Goal: Task Accomplishment & Management: Manage account settings

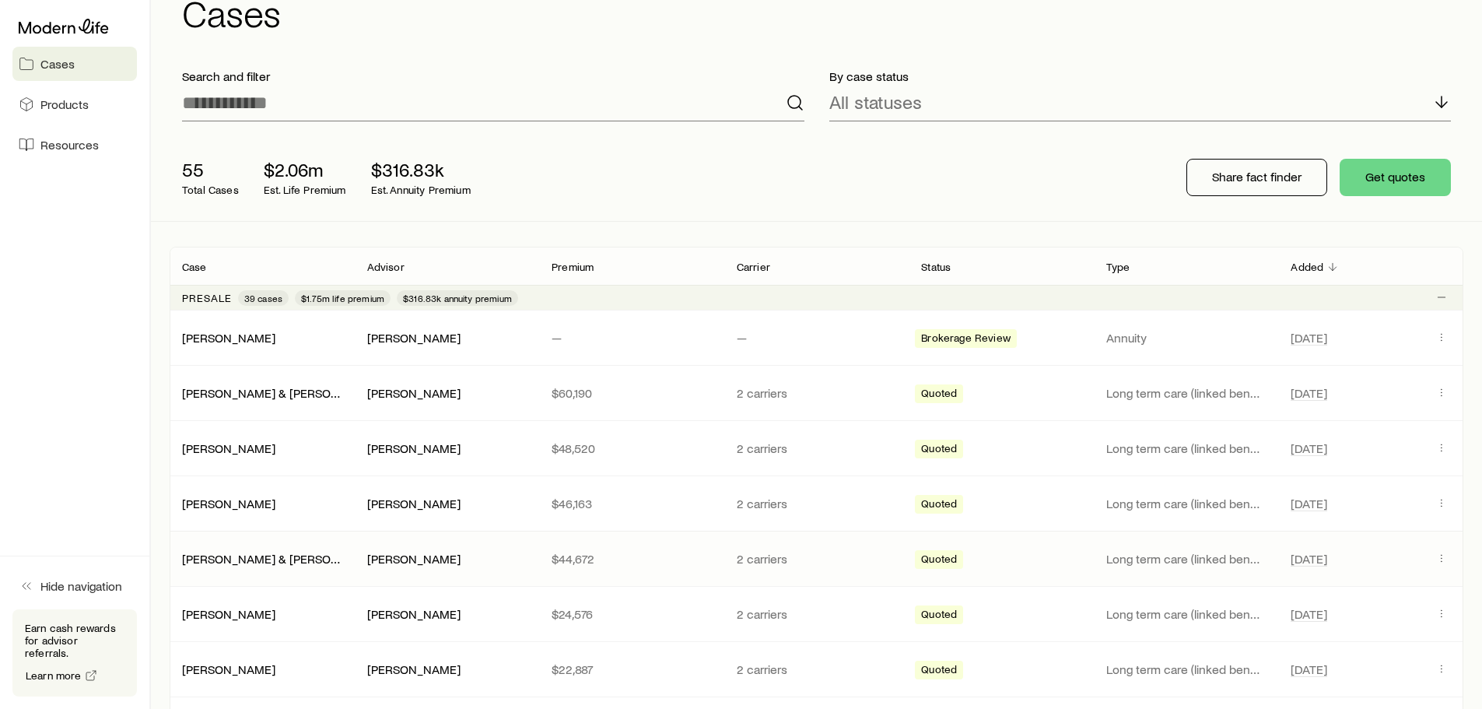
scroll to position [78, 0]
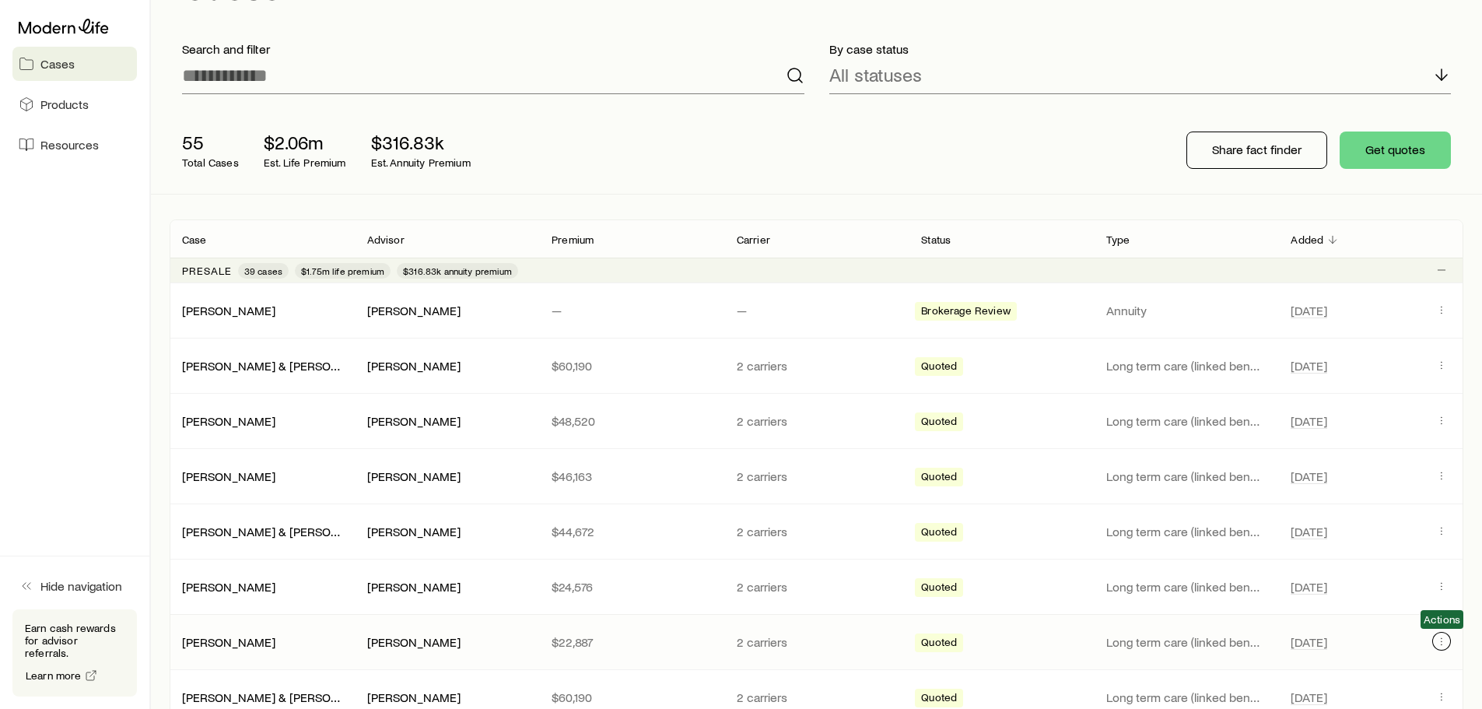
click at [1444, 641] on icon "Client cases" at bounding box center [1441, 641] width 12 height 12
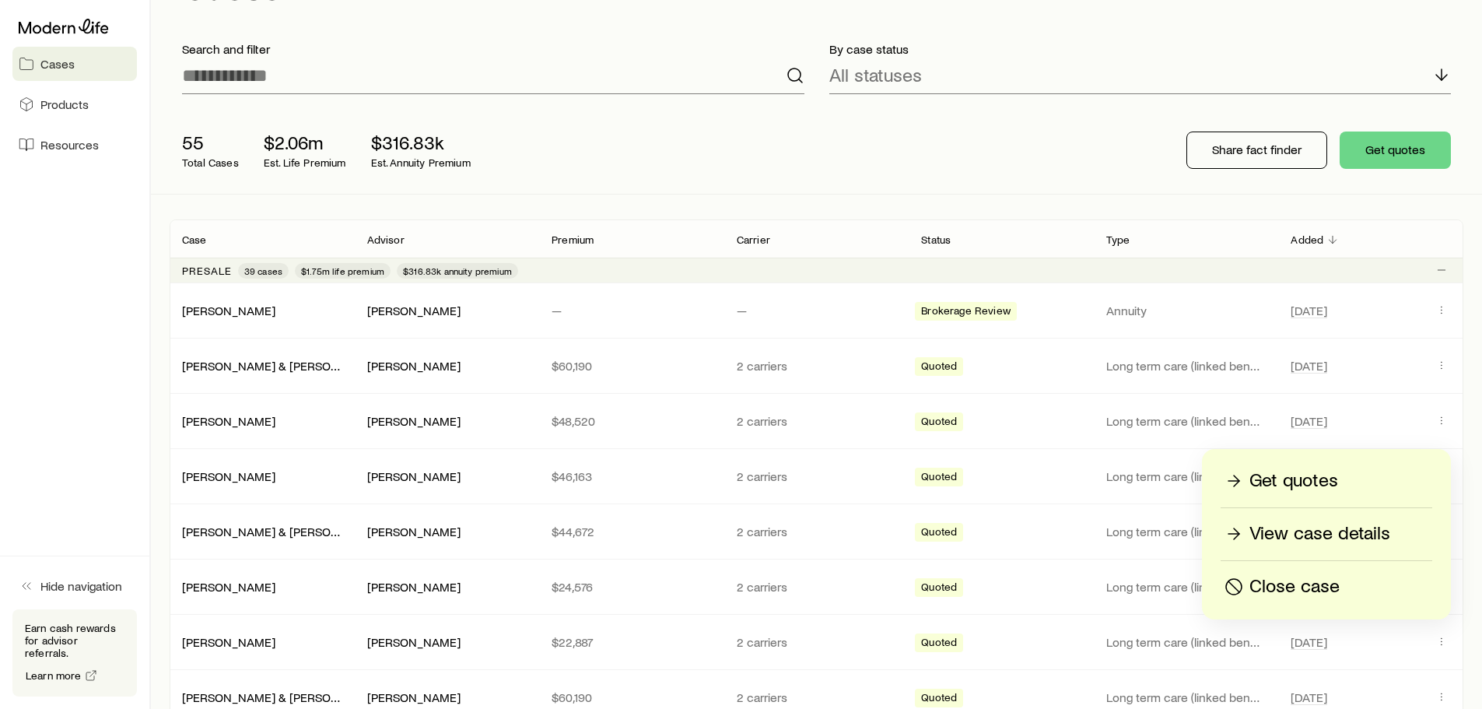
click at [1269, 538] on p "View case details" at bounding box center [1319, 533] width 141 height 25
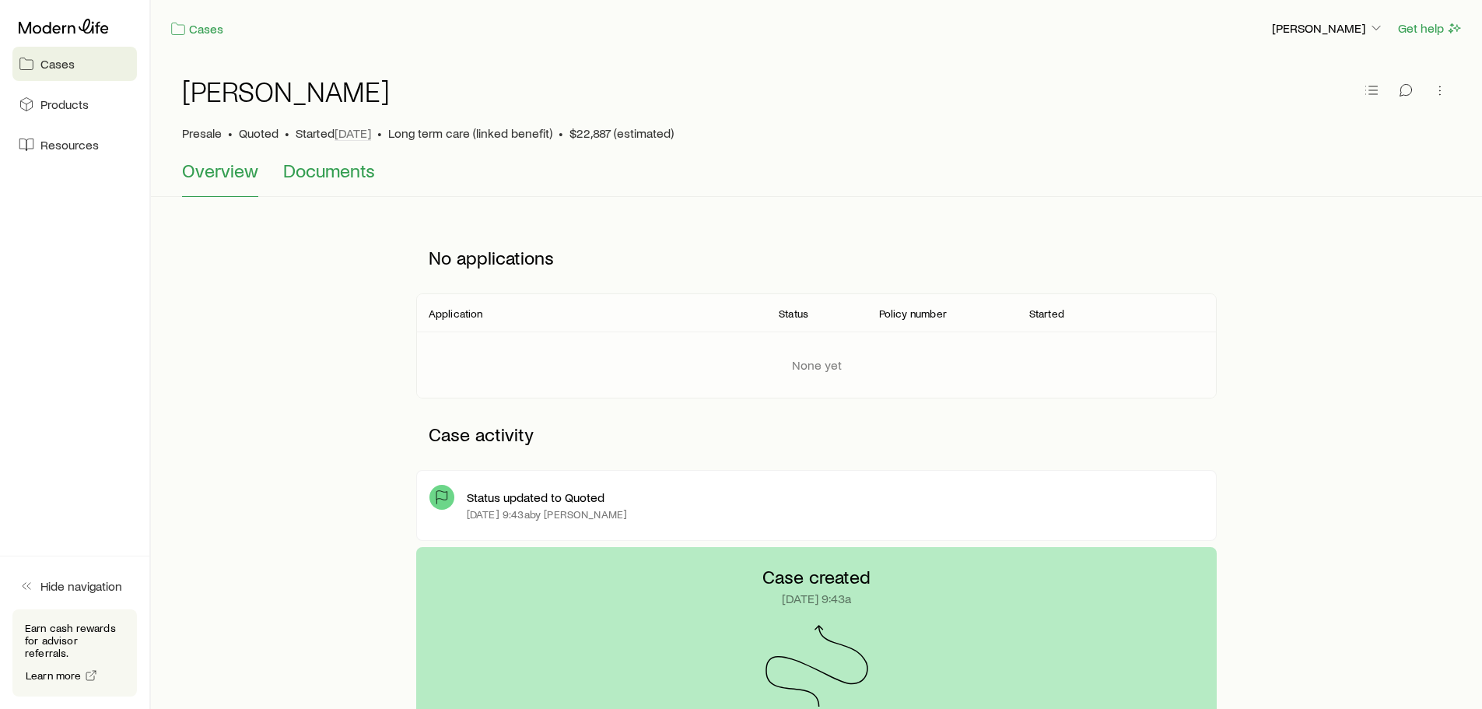
click at [324, 162] on span "Documents" at bounding box center [329, 170] width 92 height 22
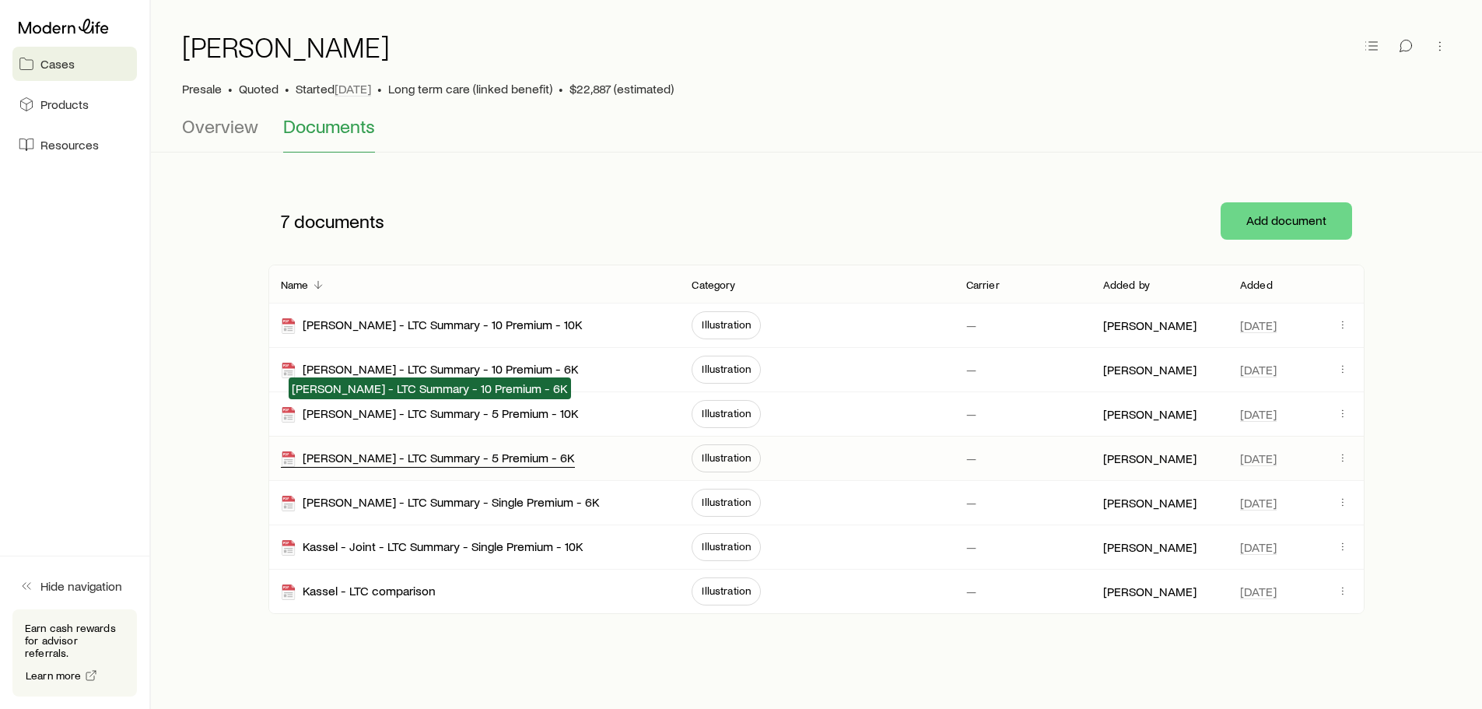
scroll to position [80, 0]
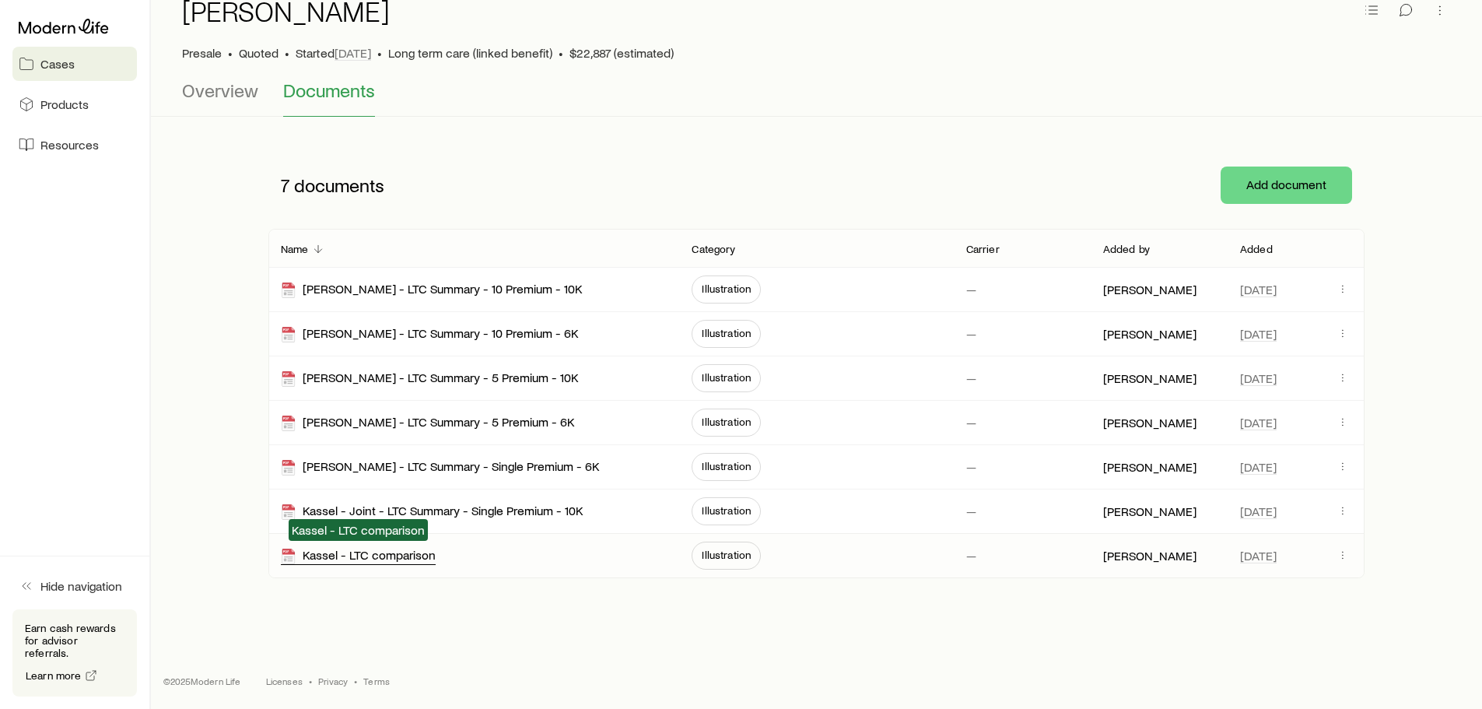
click at [359, 555] on div "Kassel - LTC comparison" at bounding box center [358, 556] width 155 height 18
click at [75, 68] on link "Cases" at bounding box center [74, 64] width 124 height 34
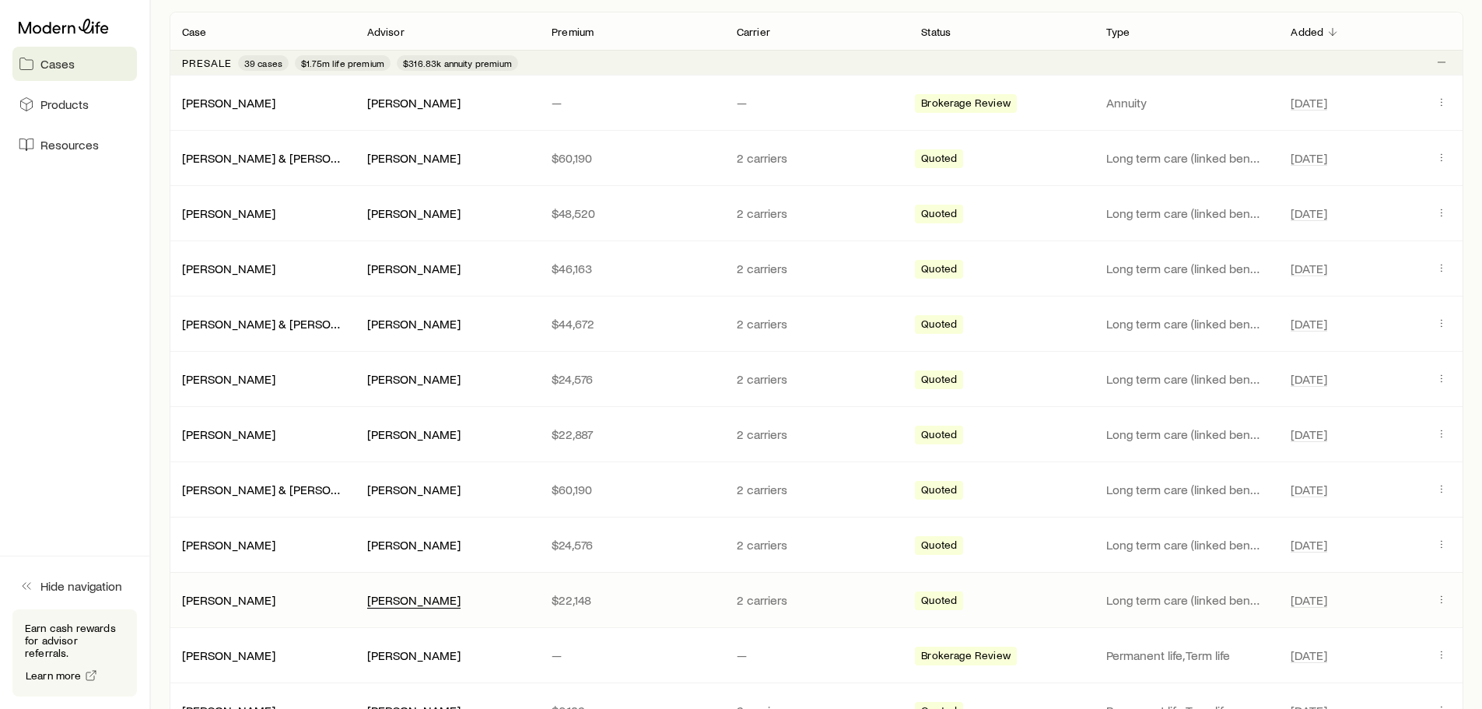
scroll to position [311, 0]
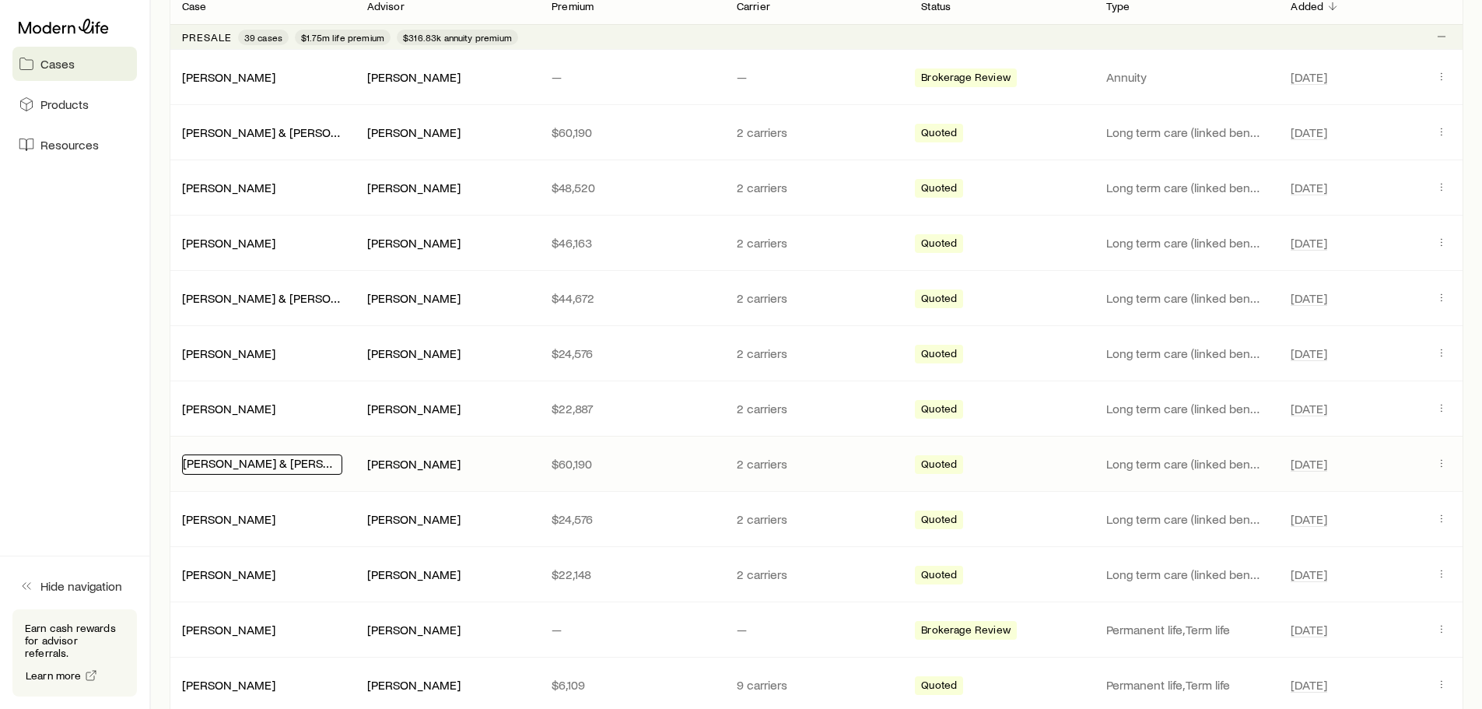
click at [269, 462] on link "[PERSON_NAME] & [PERSON_NAME]" at bounding box center [283, 462] width 201 height 15
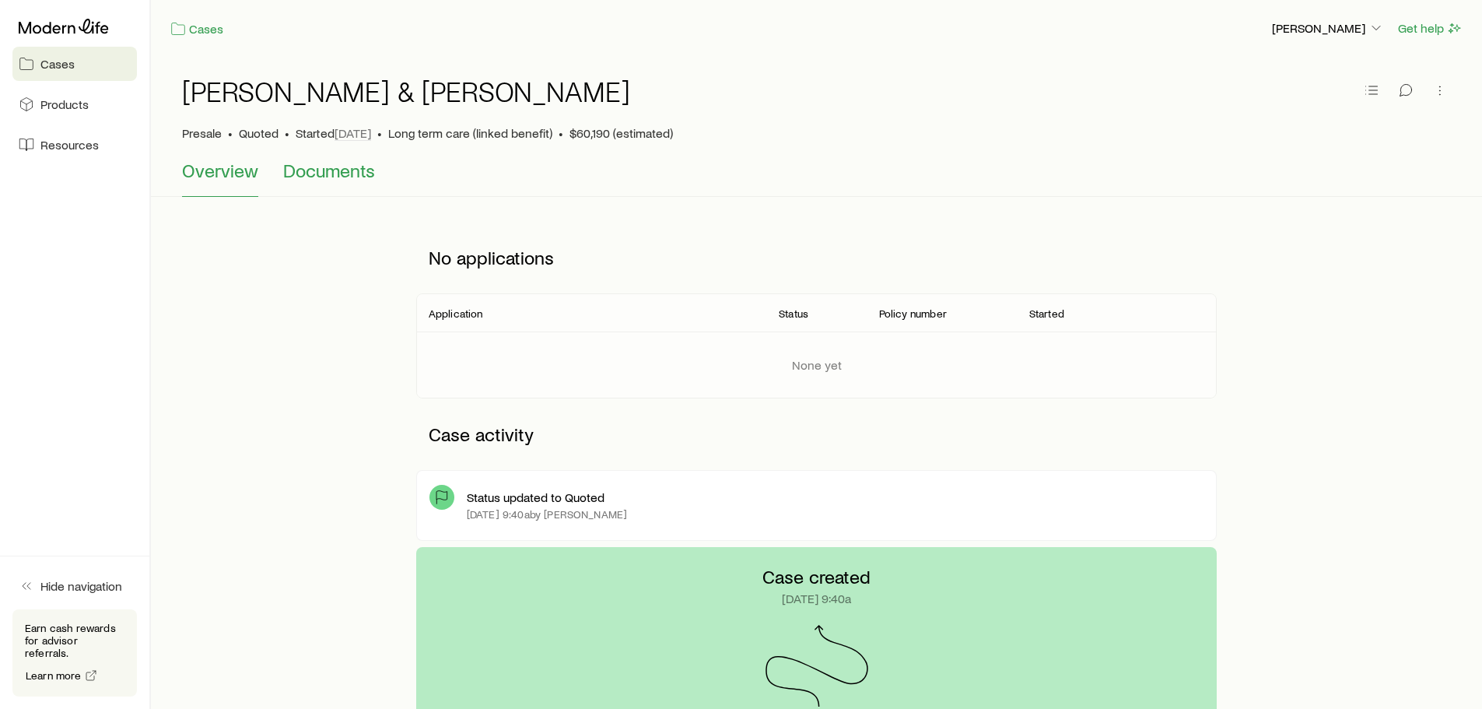
click at [348, 163] on span "Documents" at bounding box center [329, 170] width 92 height 22
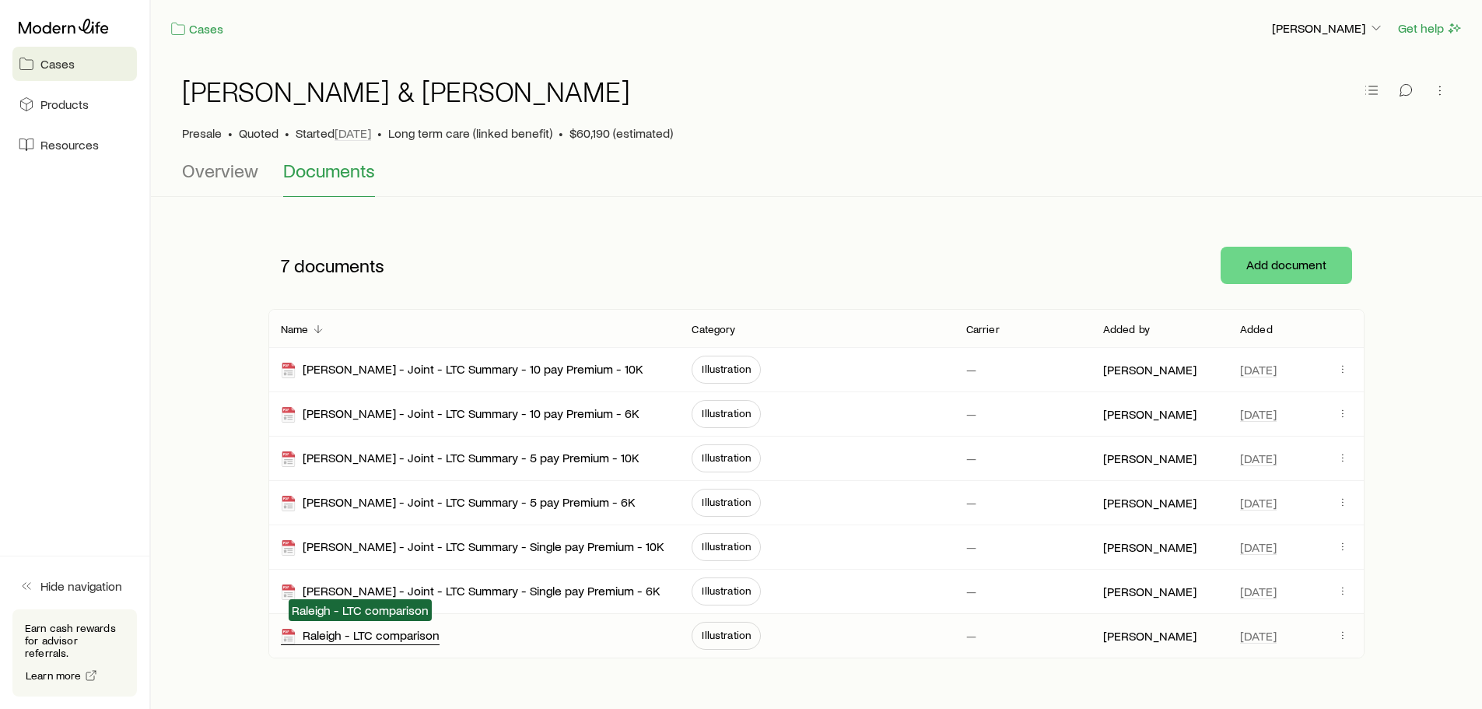
click at [394, 636] on div "Raleigh - LTC comparison" at bounding box center [360, 636] width 159 height 18
click at [85, 65] on link "Cases" at bounding box center [74, 64] width 124 height 34
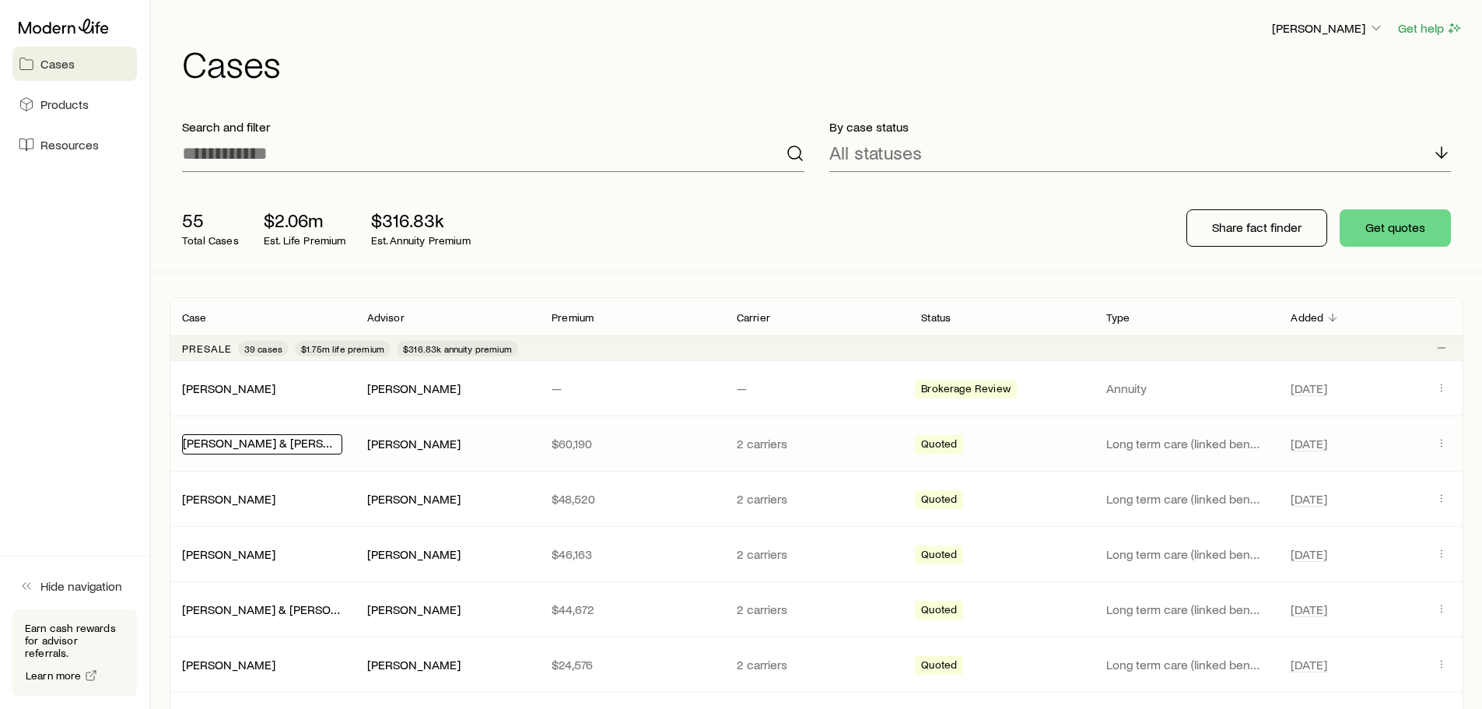
click at [246, 445] on link "[PERSON_NAME] & [PERSON_NAME]" at bounding box center [283, 442] width 201 height 15
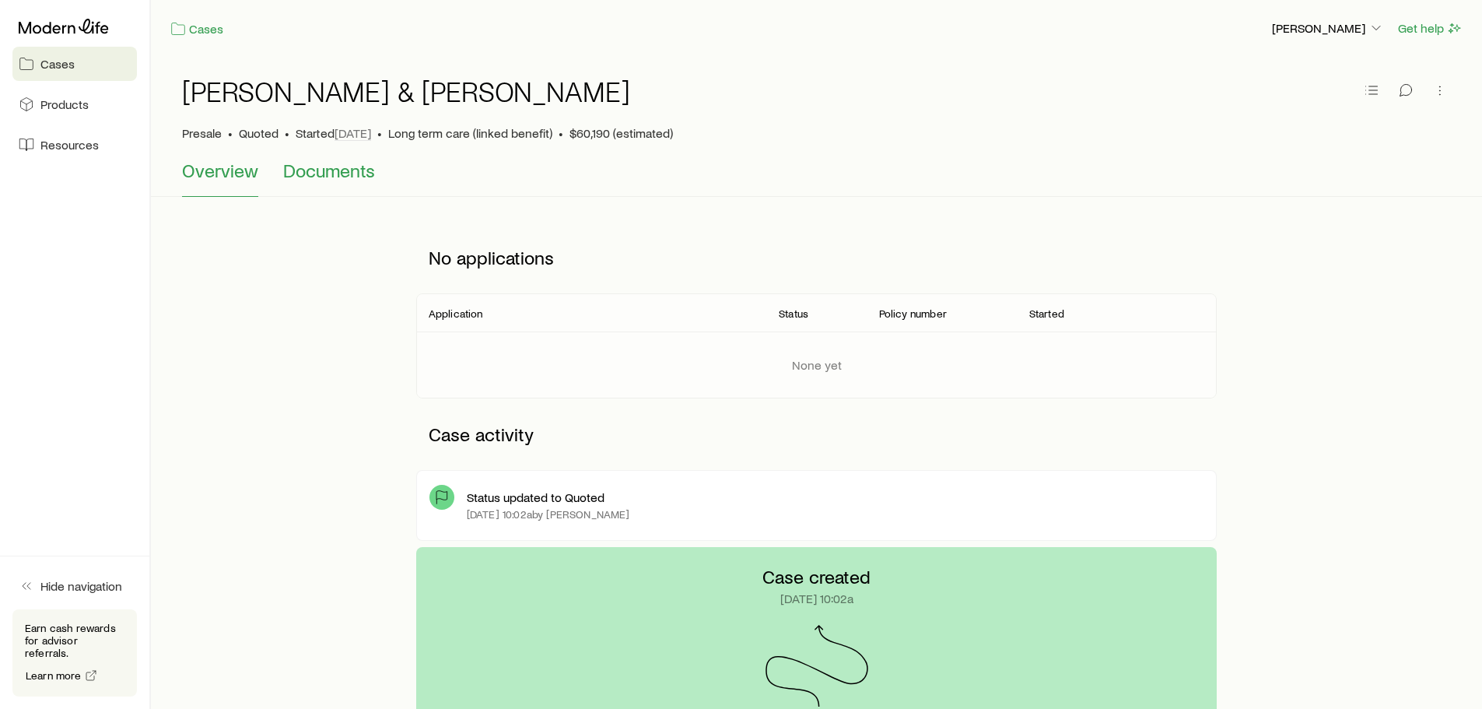
click at [331, 171] on span "Documents" at bounding box center [329, 170] width 92 height 22
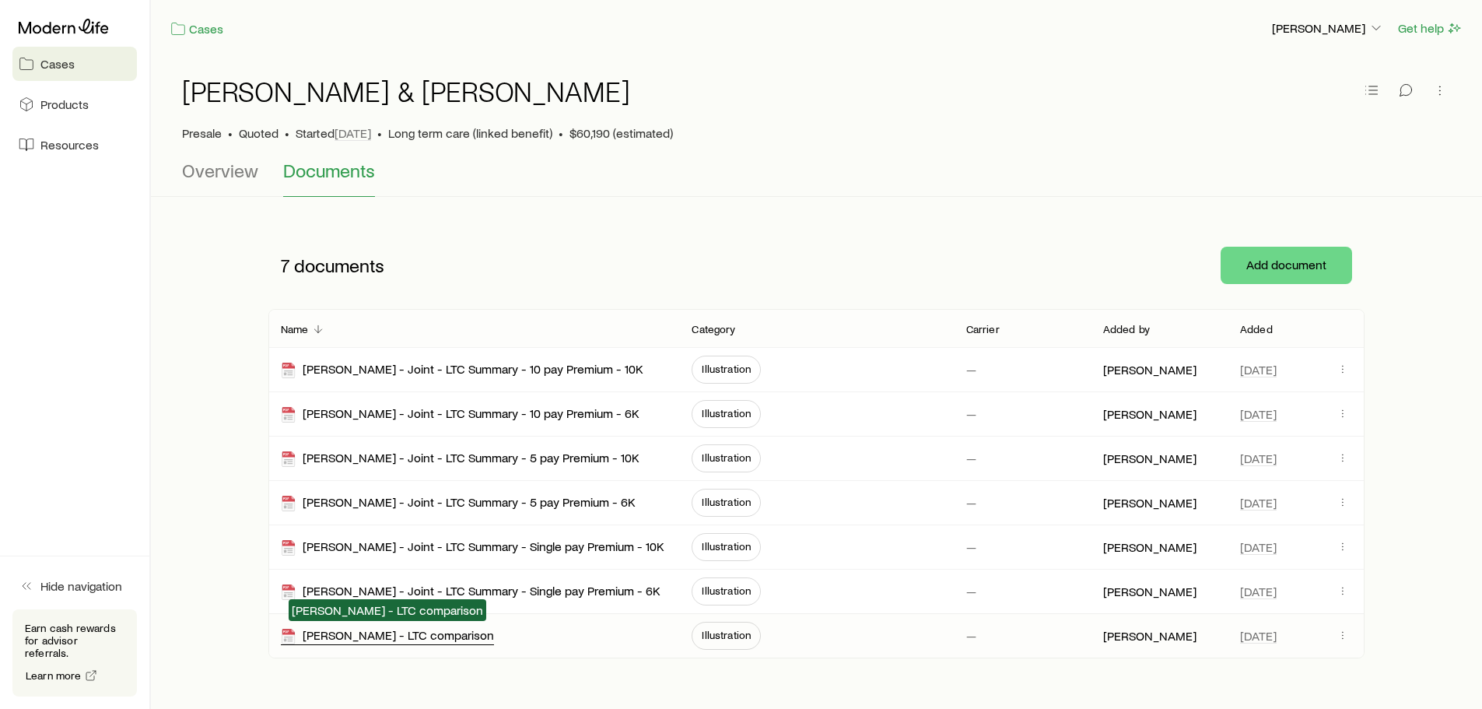
click at [390, 634] on div "[PERSON_NAME] - LTC comparison" at bounding box center [387, 636] width 213 height 18
